Goal: Information Seeking & Learning: Learn about a topic

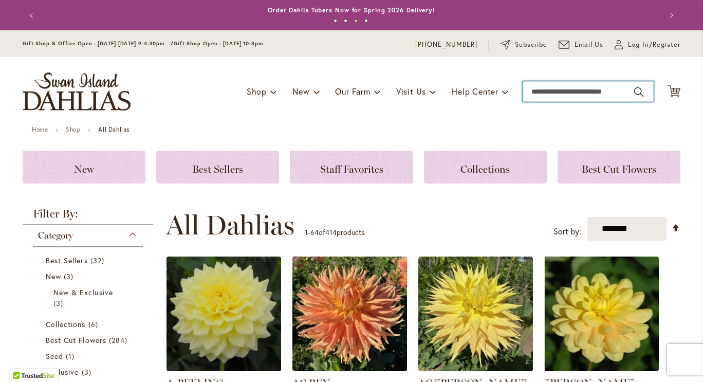
click at [570, 95] on input "Search" at bounding box center [588, 91] width 131 height 21
type input "**********"
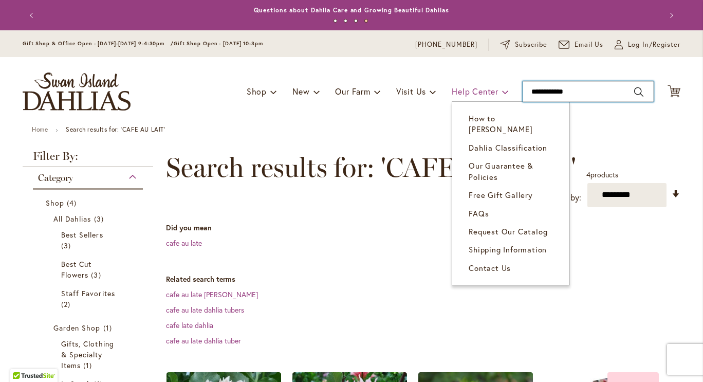
drag, startPoint x: 581, startPoint y: 93, endPoint x: 451, endPoint y: 83, distance: 129.9
click at [451, 83] on div "Toggle Nav Shop Dahlia Tubers Collections Fresh Cut Dahlias Gardening Supplies …" at bounding box center [351, 91] width 679 height 69
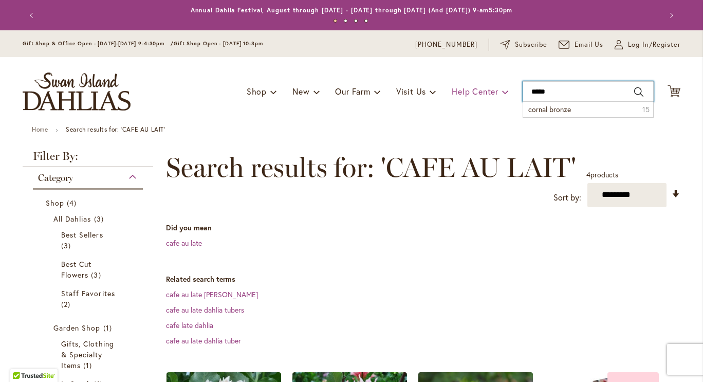
type input "******"
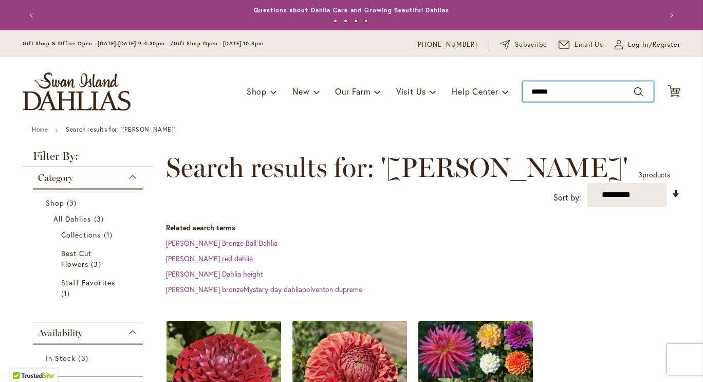
click at [550, 96] on input "******" at bounding box center [588, 91] width 131 height 21
type input "**********"
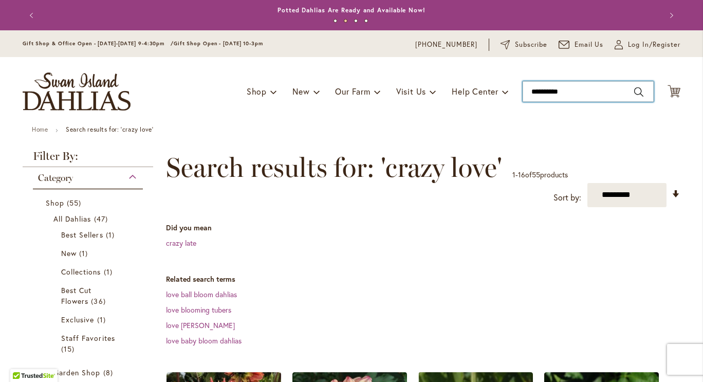
click at [563, 94] on input "**********" at bounding box center [588, 91] width 131 height 21
type input "**********"
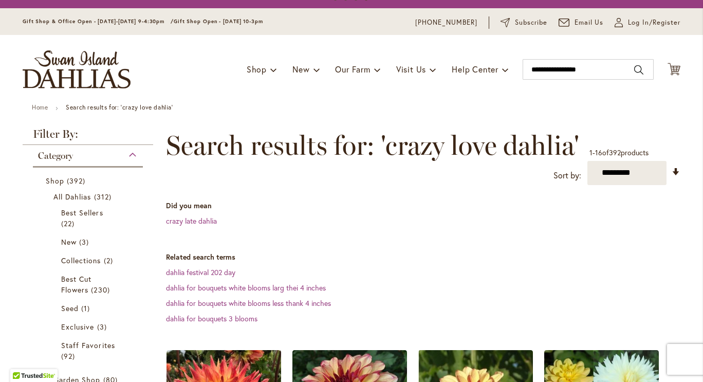
scroll to position [20, 0]
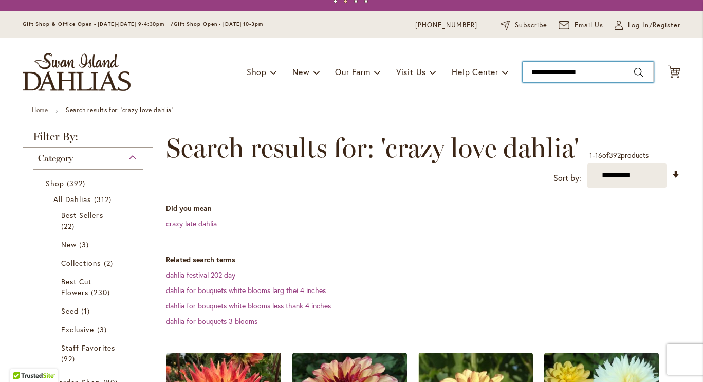
click at [582, 73] on input "**********" at bounding box center [588, 72] width 131 height 21
click at [593, 76] on input "**********" at bounding box center [588, 72] width 131 height 21
drag, startPoint x: 593, startPoint y: 76, endPoint x: 465, endPoint y: 52, distance: 130.7
click at [465, 52] on div "Toggle Nav Shop Dahlia Tubers Collections Fresh Cut Dahlias Gardening Supplies …" at bounding box center [351, 72] width 679 height 69
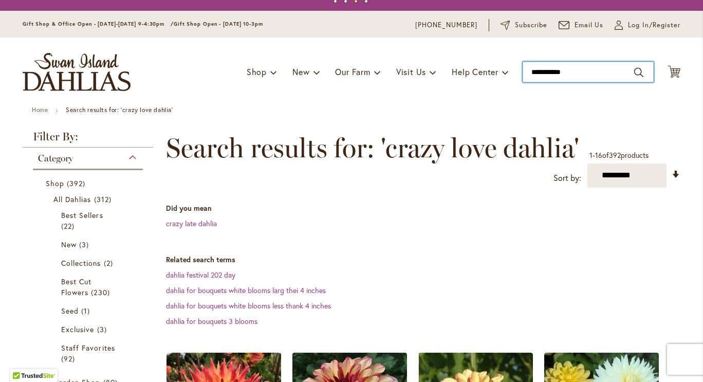
type input "**********"
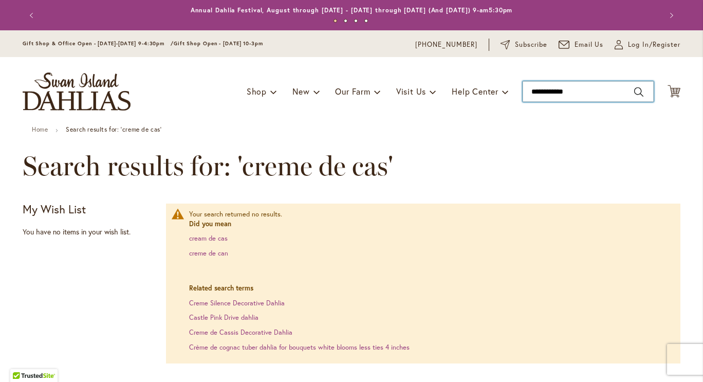
click at [588, 90] on input "**********" at bounding box center [588, 91] width 131 height 21
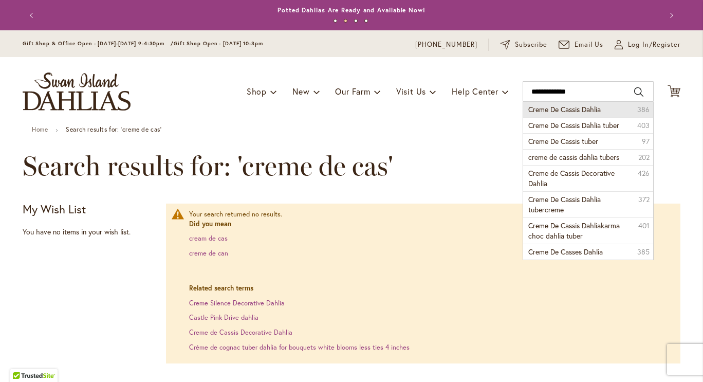
click at [582, 107] on span "Creme De Cassis Dahlia" at bounding box center [564, 109] width 72 height 10
type input "**********"
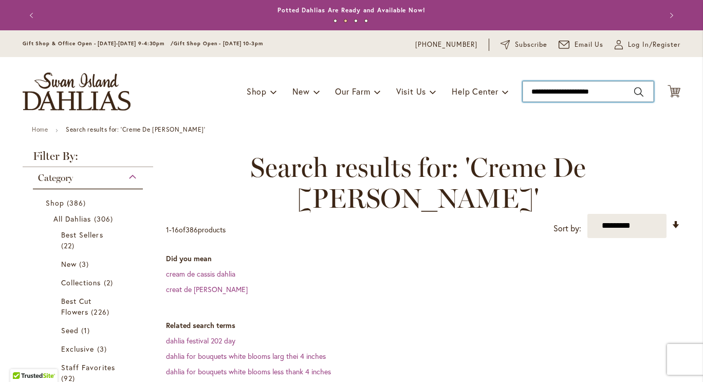
click at [619, 88] on input "**********" at bounding box center [588, 91] width 131 height 21
type input "**********"
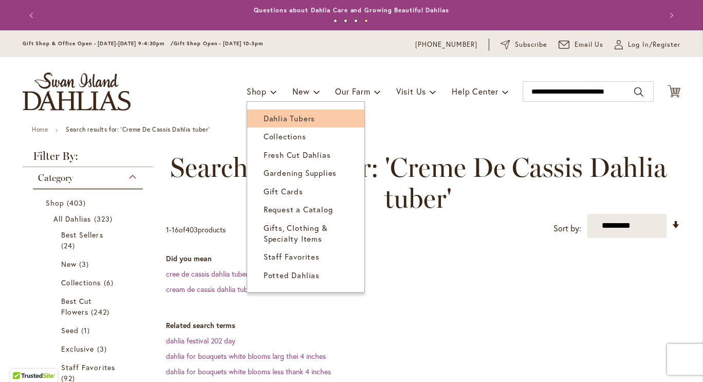
click at [280, 119] on span "Dahlia Tubers" at bounding box center [289, 118] width 51 height 10
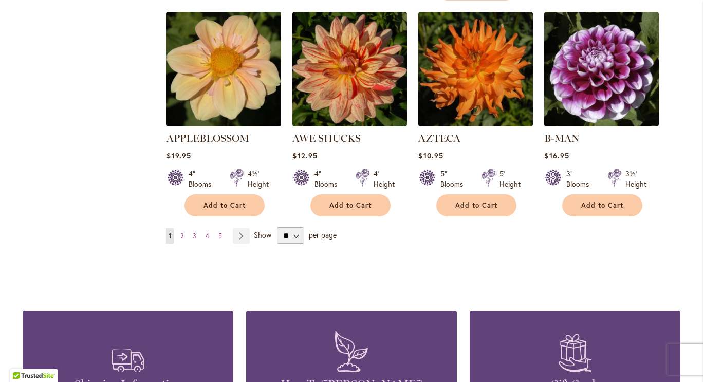
scroll to position [909, 0]
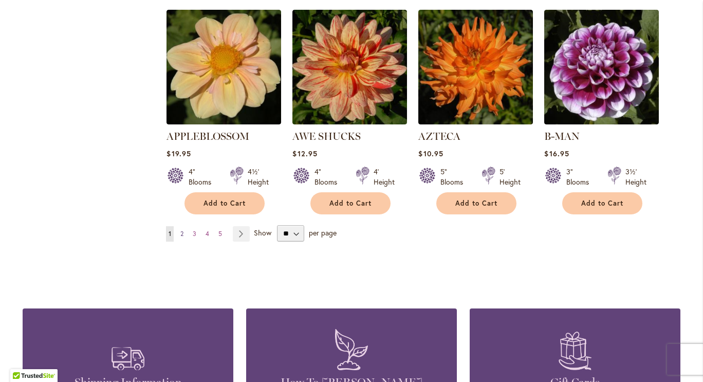
click at [180, 230] on span "2" at bounding box center [181, 234] width 3 height 8
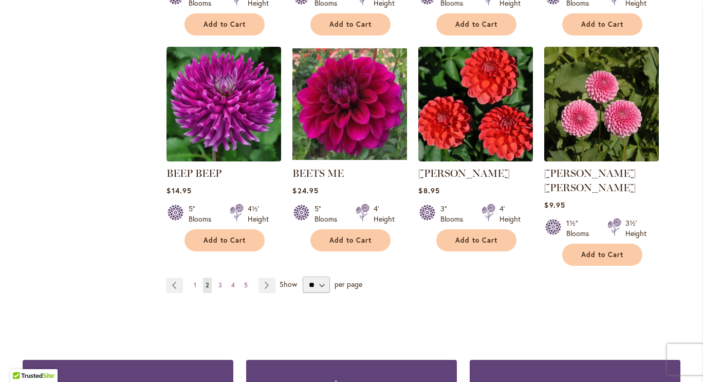
scroll to position [869, 0]
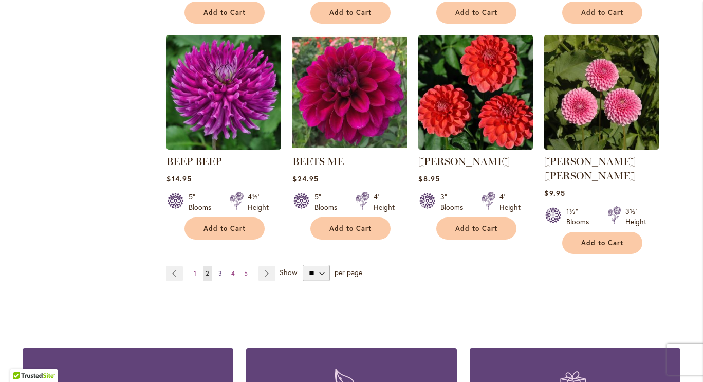
click at [218, 266] on link "Page 3" at bounding box center [220, 273] width 9 height 15
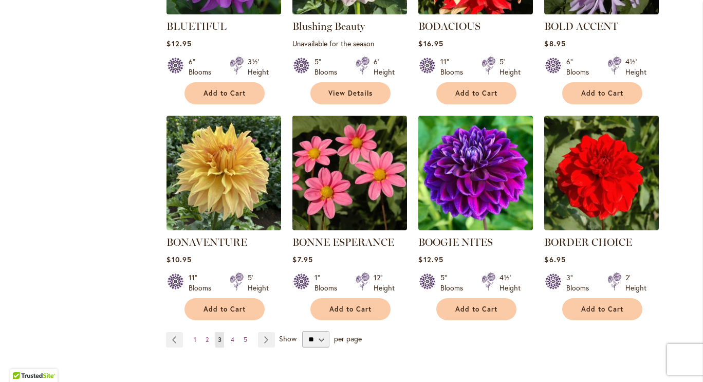
scroll to position [790, 0]
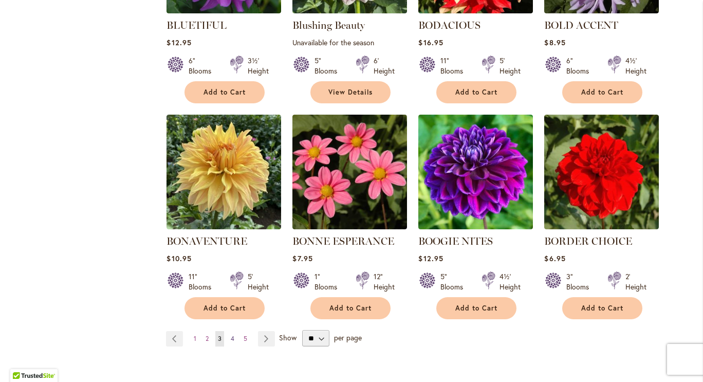
click at [231, 338] on span "4" at bounding box center [233, 339] width 4 height 8
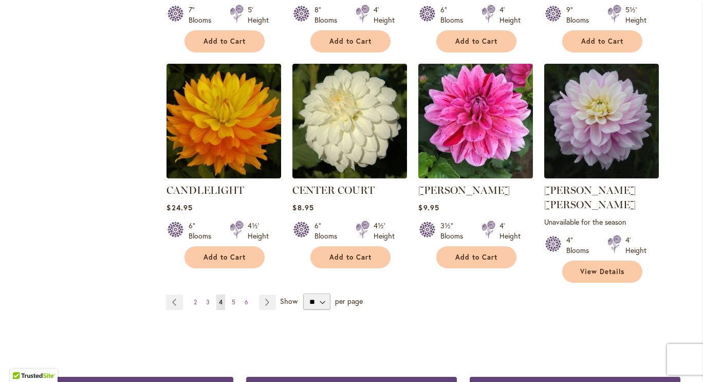
scroll to position [861, 0]
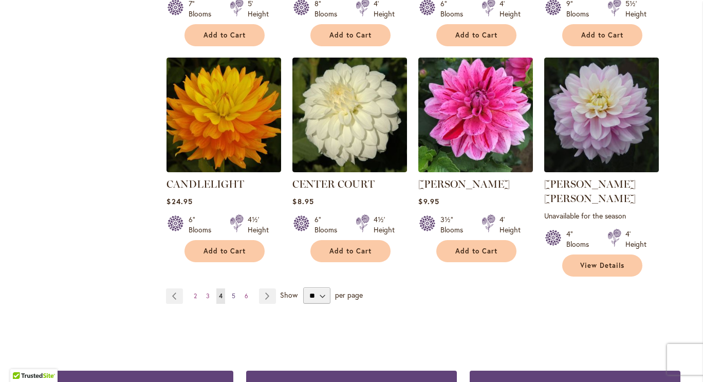
click at [229, 288] on link "Page 5" at bounding box center [233, 295] width 9 height 15
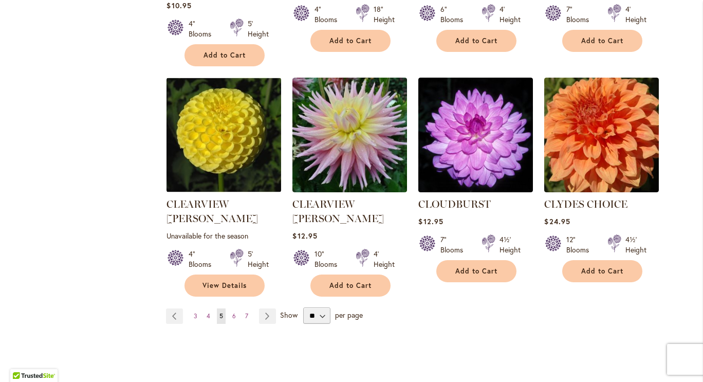
scroll to position [861, 0]
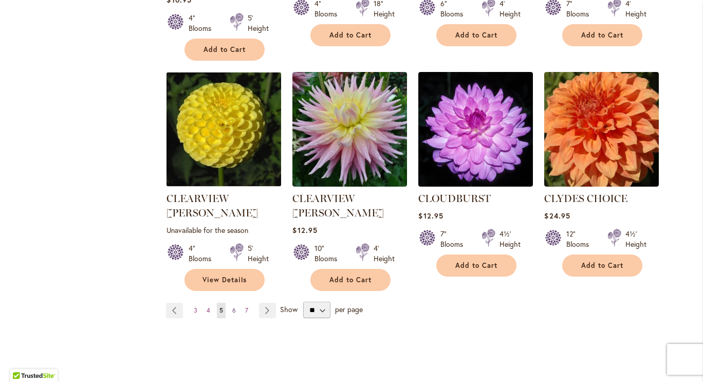
click at [232, 303] on link "Page 6" at bounding box center [234, 310] width 9 height 15
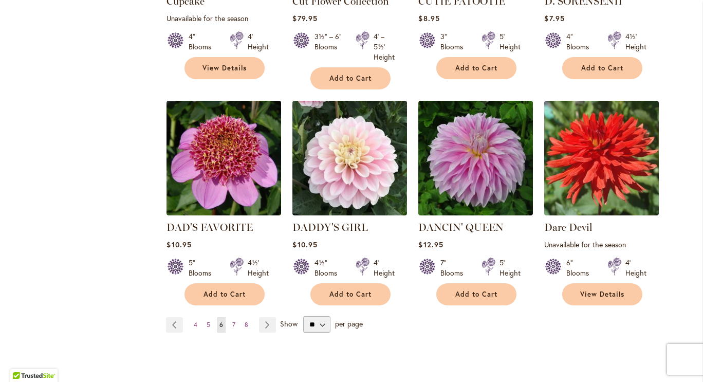
scroll to position [857, 0]
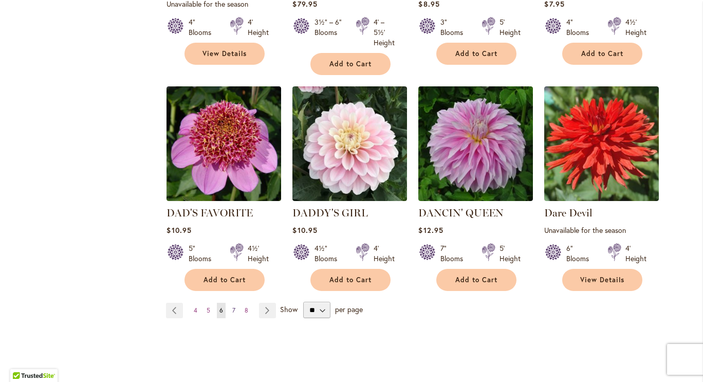
click at [230, 303] on link "Page 7" at bounding box center [234, 310] width 8 height 15
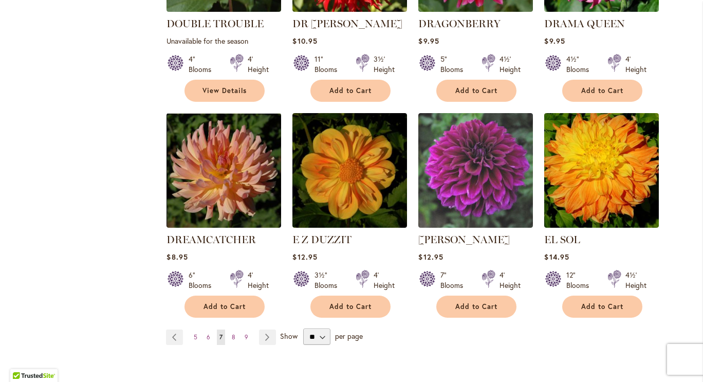
scroll to position [834, 0]
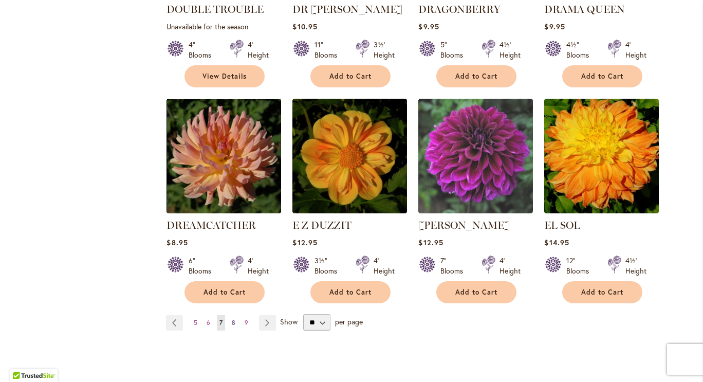
click at [229, 315] on link "Page 8" at bounding box center [233, 322] width 9 height 15
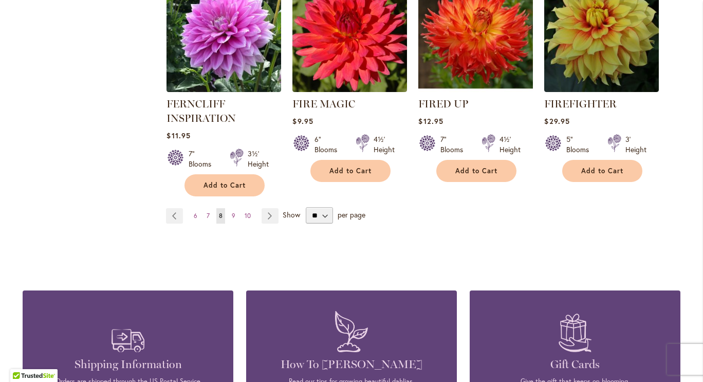
scroll to position [966, 0]
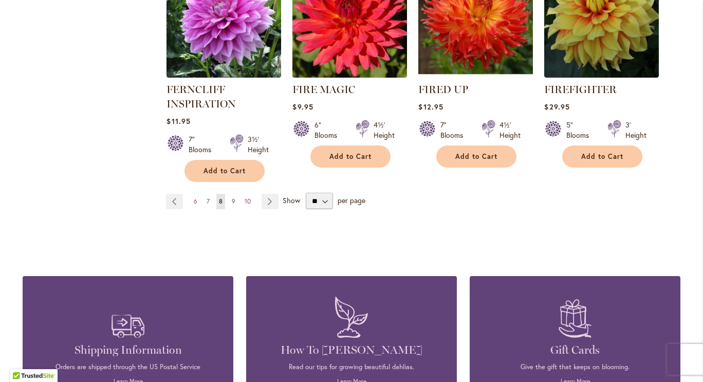
click at [232, 203] on span "9" at bounding box center [234, 201] width 4 height 8
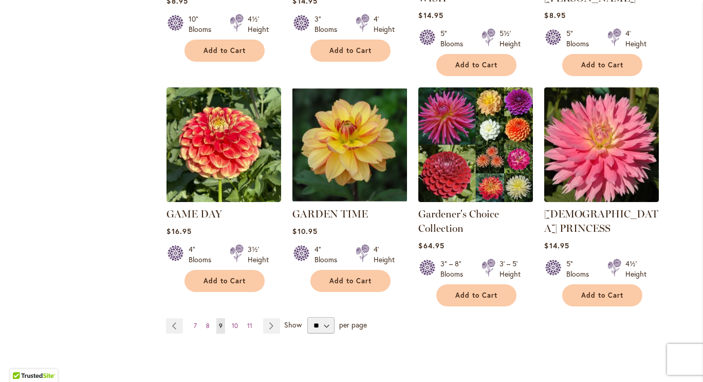
scroll to position [865, 0]
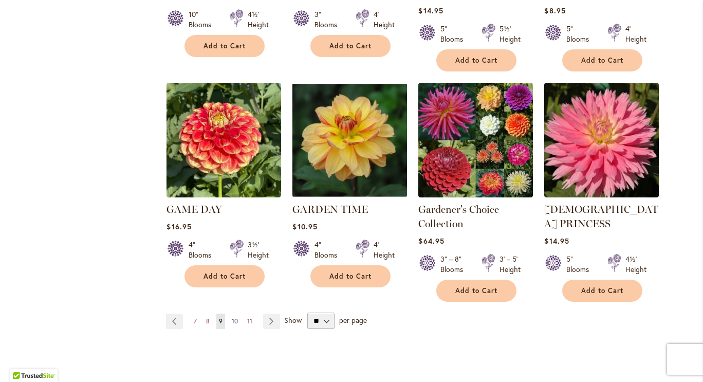
click at [232, 317] on span "10" at bounding box center [235, 321] width 6 height 8
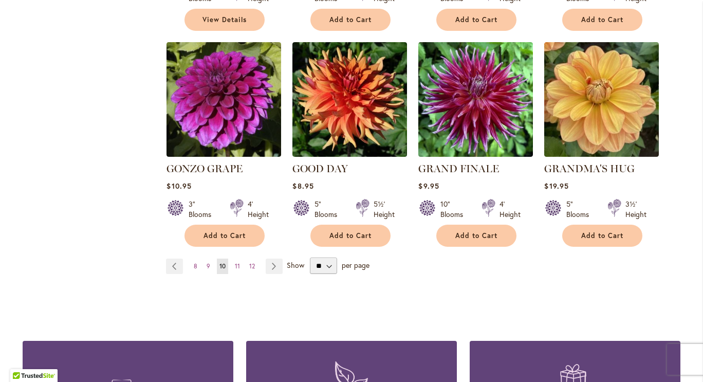
scroll to position [883, 0]
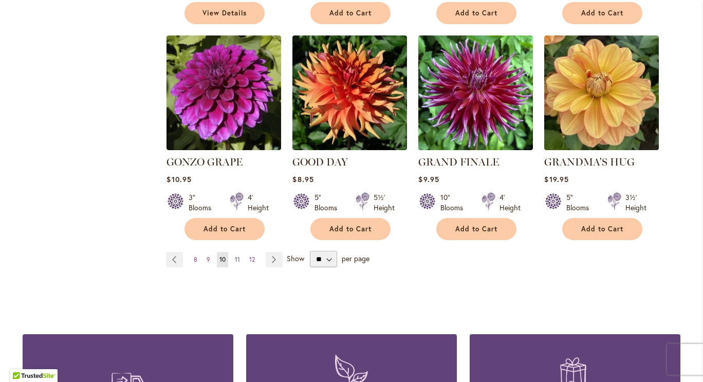
click at [232, 252] on link "Page 11" at bounding box center [237, 259] width 10 height 15
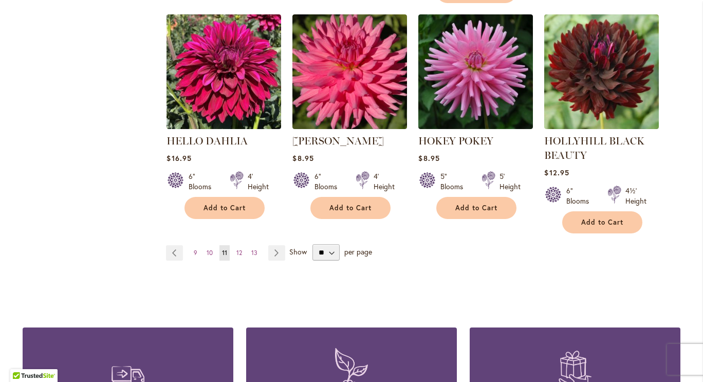
scroll to position [935, 0]
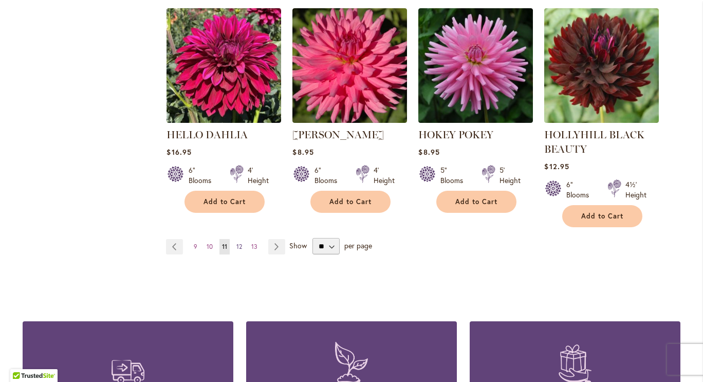
click at [238, 244] on span "12" at bounding box center [239, 247] width 6 height 8
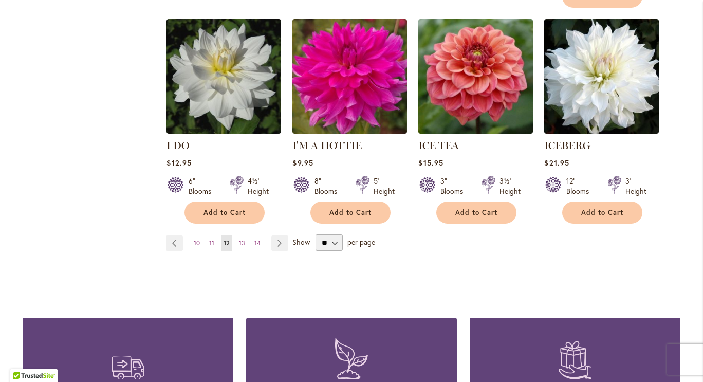
scroll to position [901, 0]
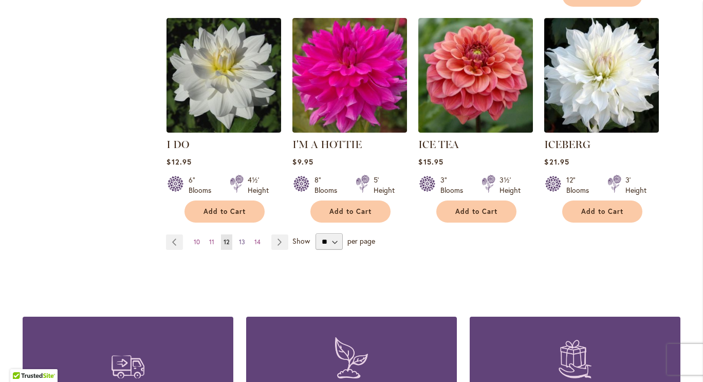
click at [239, 238] on span "13" at bounding box center [242, 242] width 6 height 8
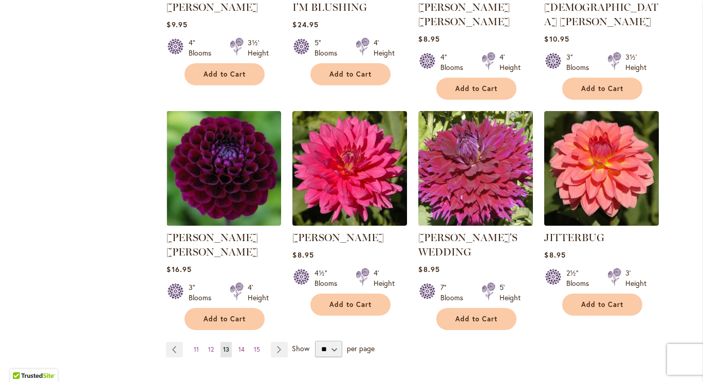
scroll to position [832, 0]
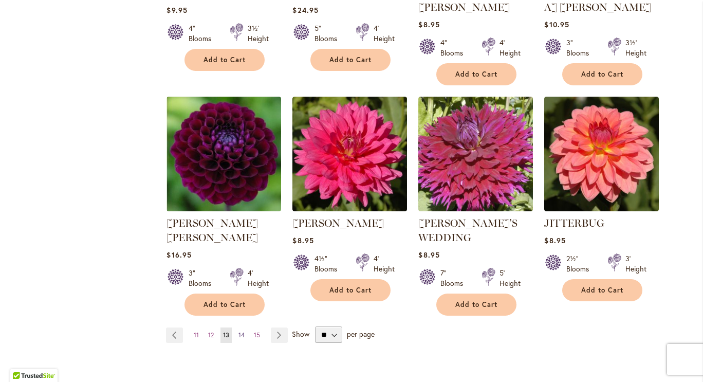
click at [240, 331] on span "14" at bounding box center [242, 335] width 6 height 8
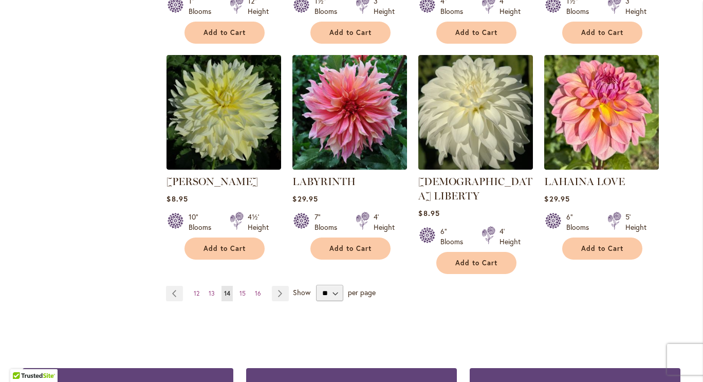
scroll to position [878, 0]
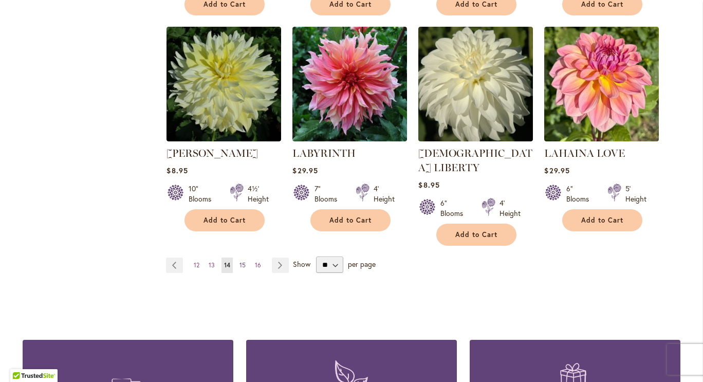
click at [239, 258] on link "Page 15" at bounding box center [242, 265] width 11 height 15
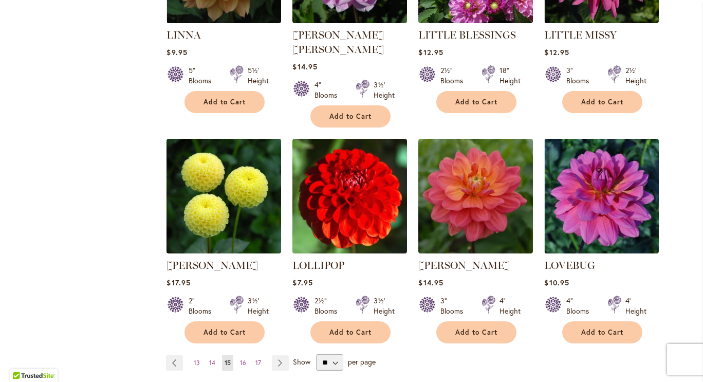
scroll to position [803, 0]
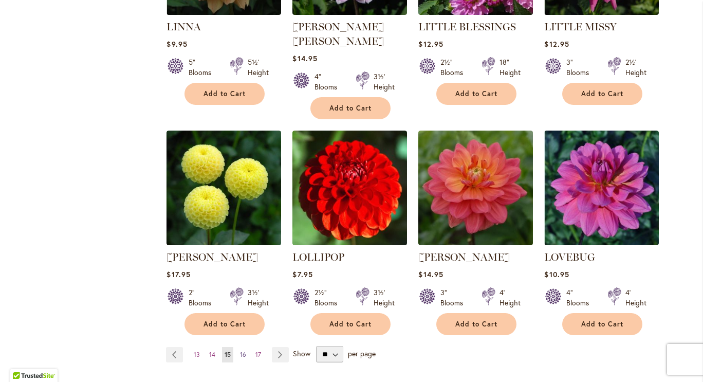
click at [243, 347] on link "Page 16" at bounding box center [243, 354] width 11 height 15
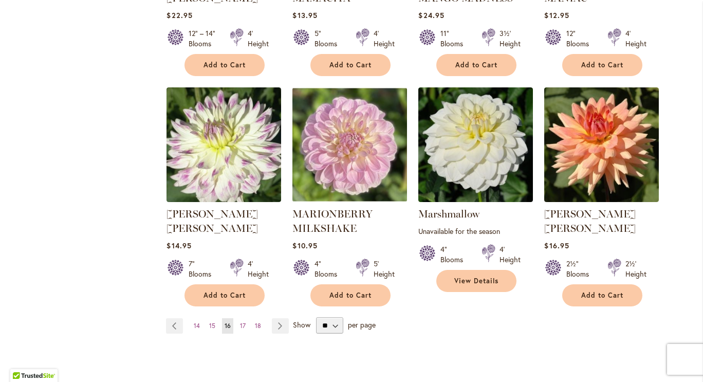
scroll to position [860, 0]
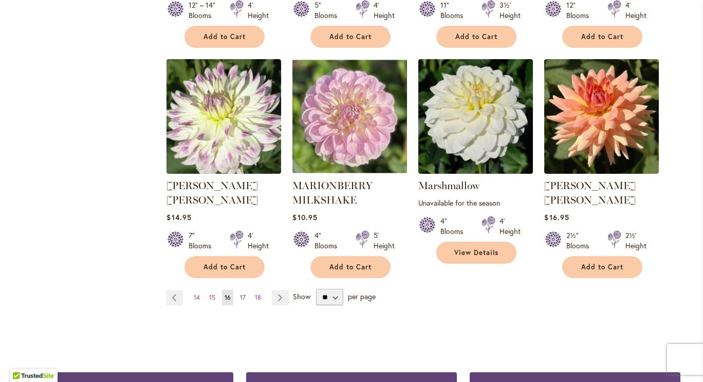
click at [240, 294] on span "17" at bounding box center [243, 298] width 6 height 8
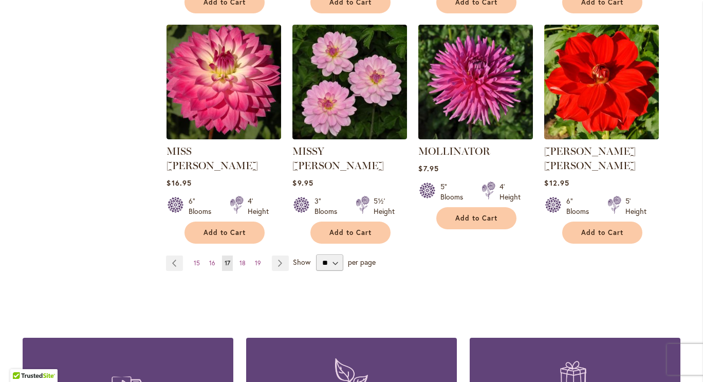
scroll to position [921, 0]
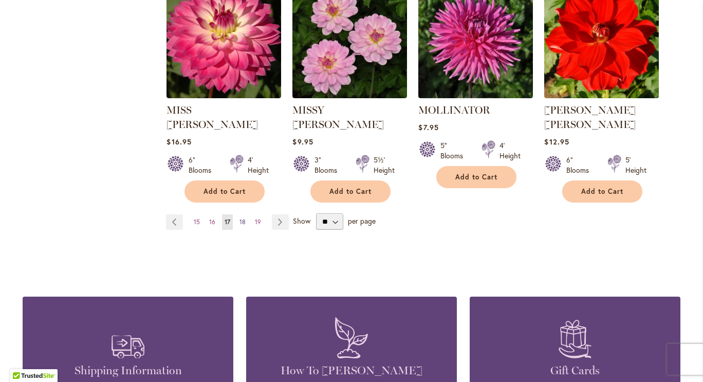
click at [240, 218] on span "18" at bounding box center [243, 222] width 6 height 8
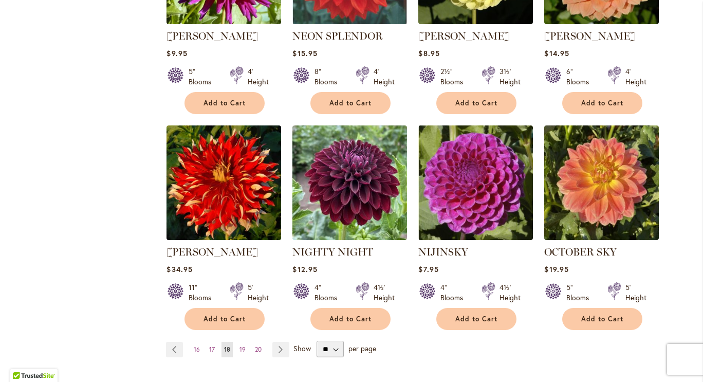
scroll to position [819, 0]
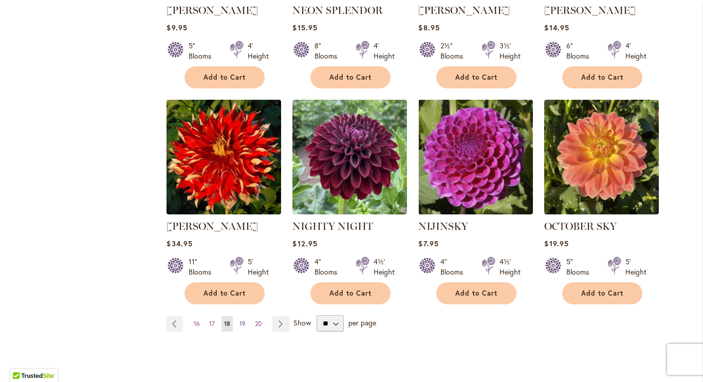
click at [241, 316] on link "Page 19" at bounding box center [242, 323] width 11 height 15
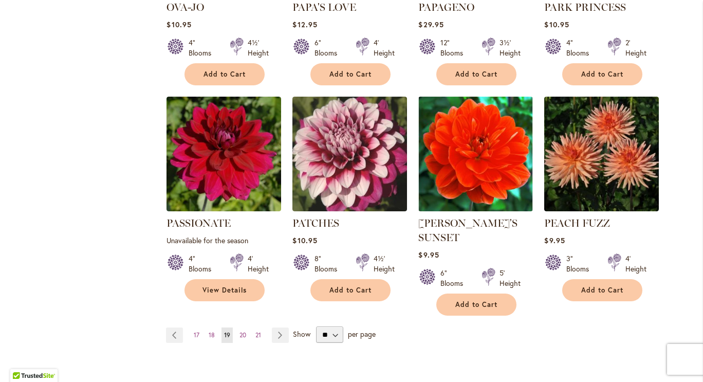
scroll to position [824, 0]
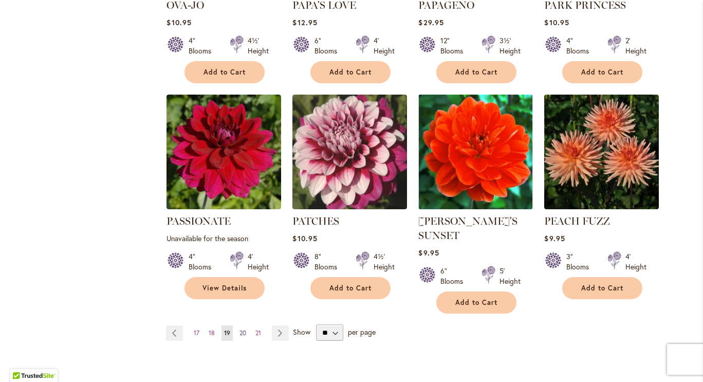
click at [240, 329] on span "20" at bounding box center [243, 333] width 7 height 8
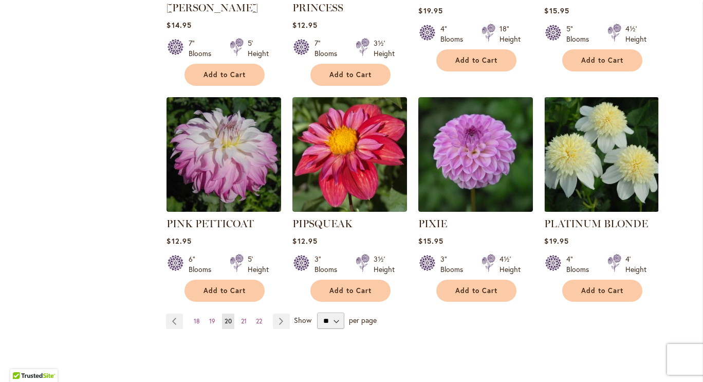
scroll to position [870, 0]
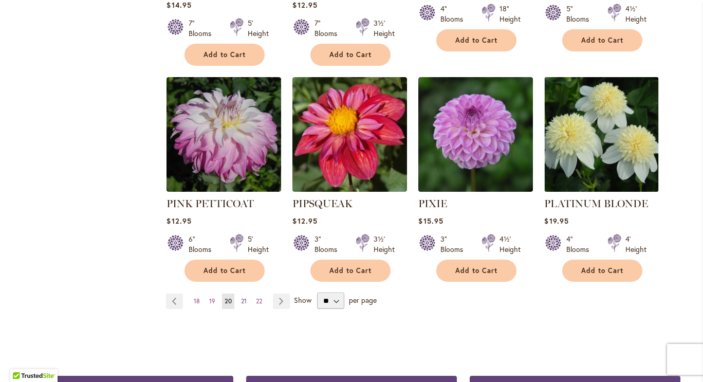
click at [242, 294] on link "Page 21" at bounding box center [244, 301] width 11 height 15
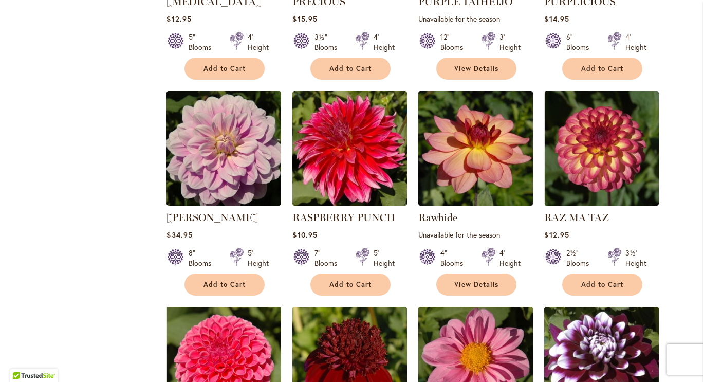
scroll to position [946, 0]
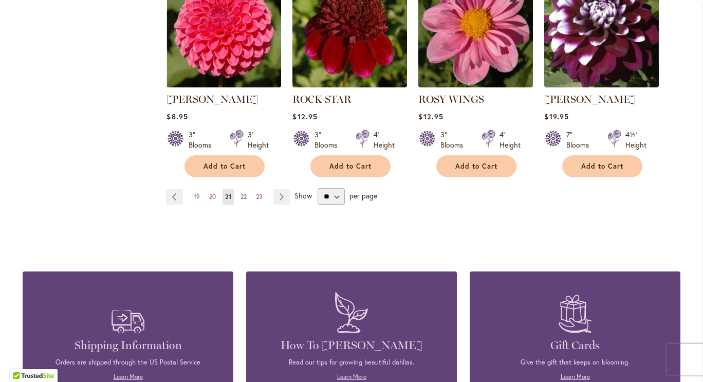
click at [241, 194] on span "22" at bounding box center [244, 197] width 6 height 8
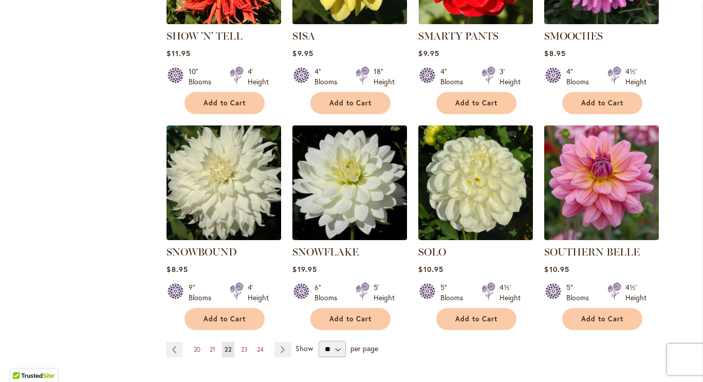
scroll to position [796, 0]
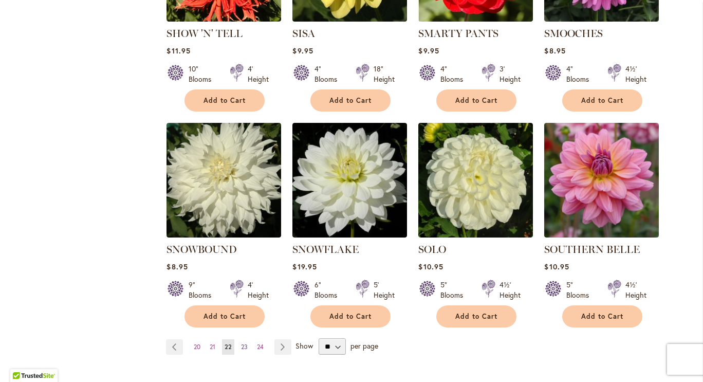
click at [244, 339] on link "Page 23" at bounding box center [245, 346] width 12 height 15
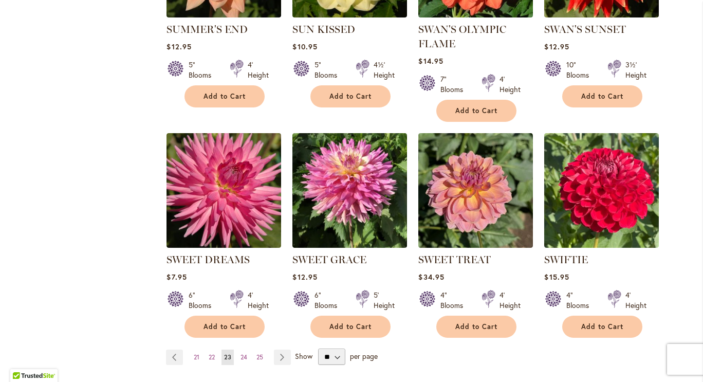
scroll to position [788, 0]
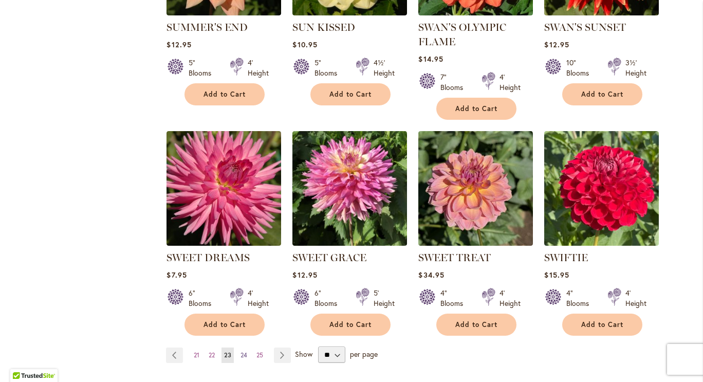
click at [241, 354] on span "24" at bounding box center [244, 355] width 7 height 8
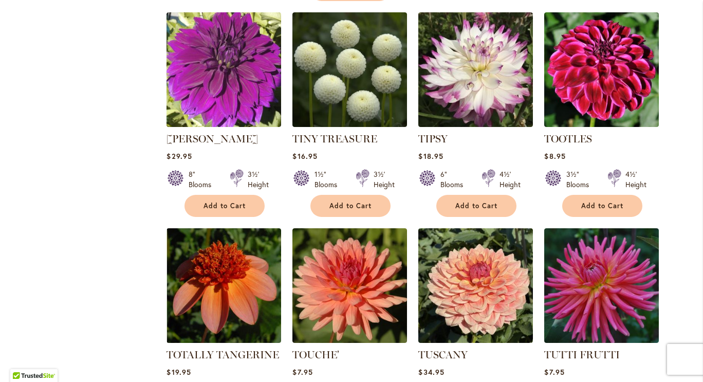
scroll to position [694, 0]
